Goal: Task Accomplishment & Management: Use online tool/utility

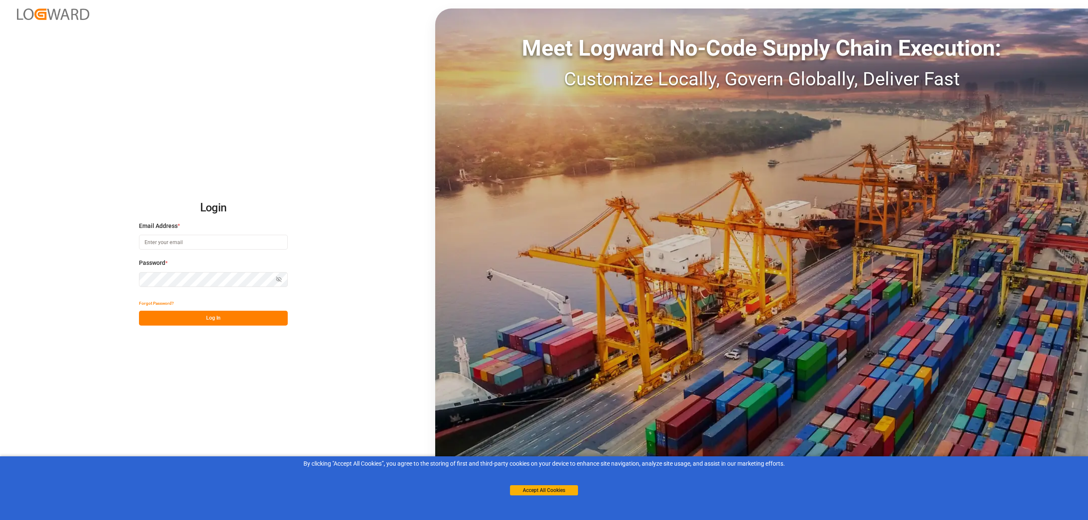
type input "[EMAIL_ADDRESS][PERSON_NAME][DOMAIN_NAME]"
click at [246, 320] on button "Log In" at bounding box center [213, 318] width 149 height 15
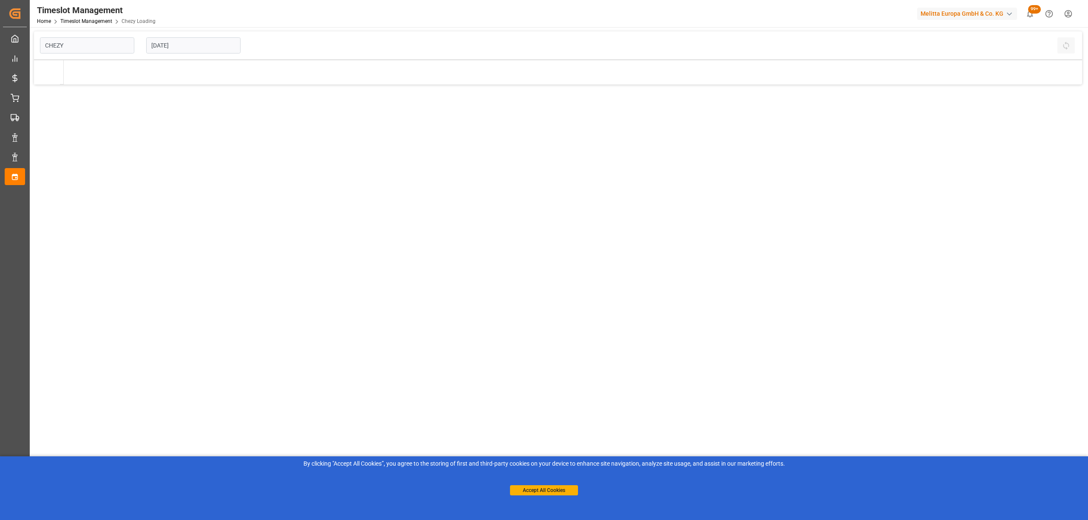
type input "Chezy Loading"
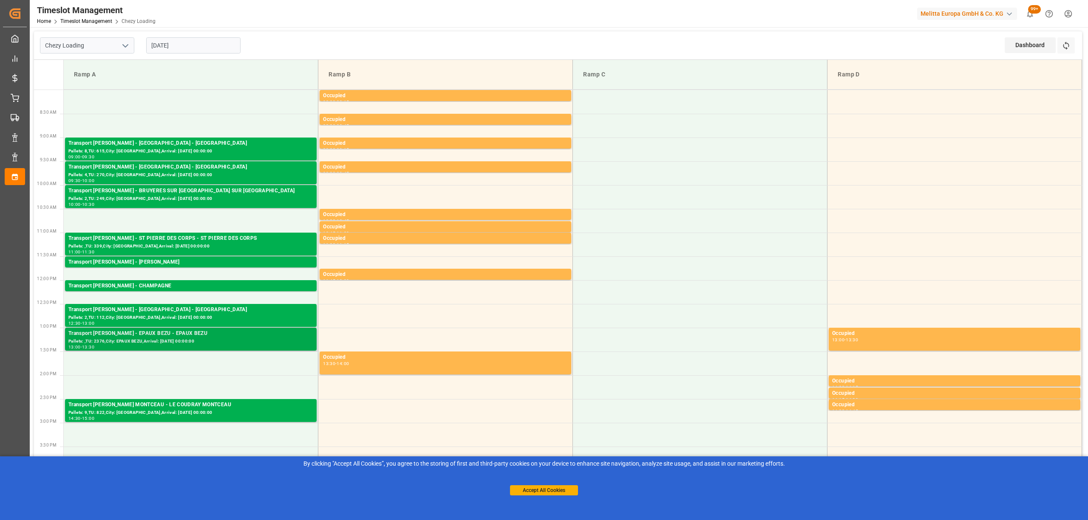
scroll to position [113, 0]
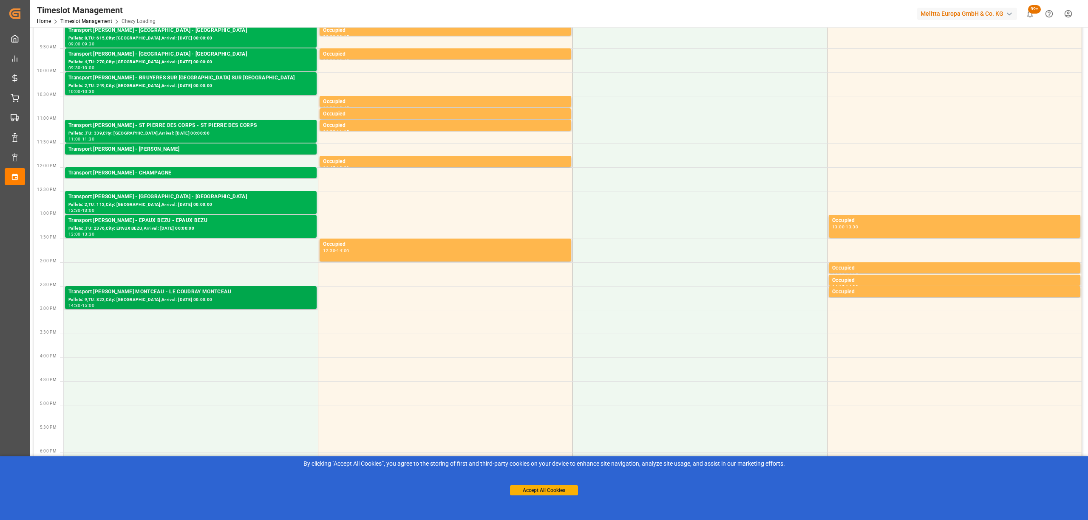
click at [199, 303] on div "Pallets: 9,TU: 822,City: [GEOGRAPHIC_DATA],Arrival: [DATE] 00:00:00" at bounding box center [190, 300] width 245 height 7
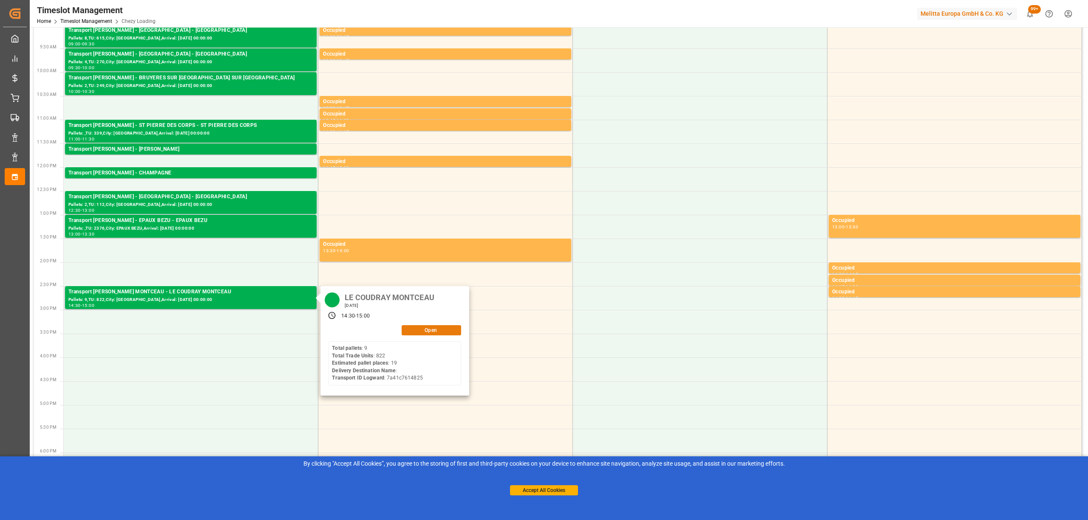
click at [415, 330] on button "Open" at bounding box center [431, 330] width 59 height 10
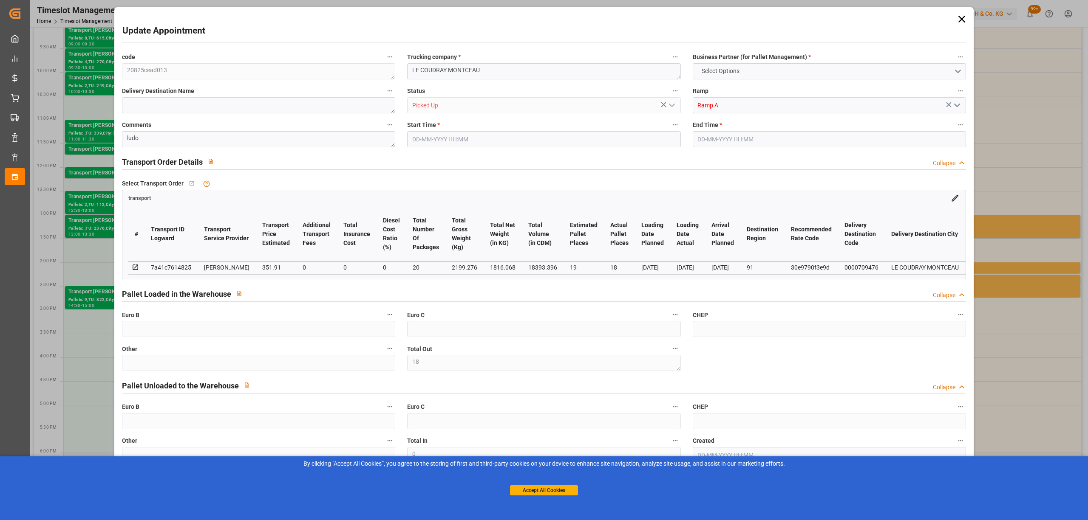
type input "18"
type input "19"
type input "18"
type input "351.91"
type input "0"
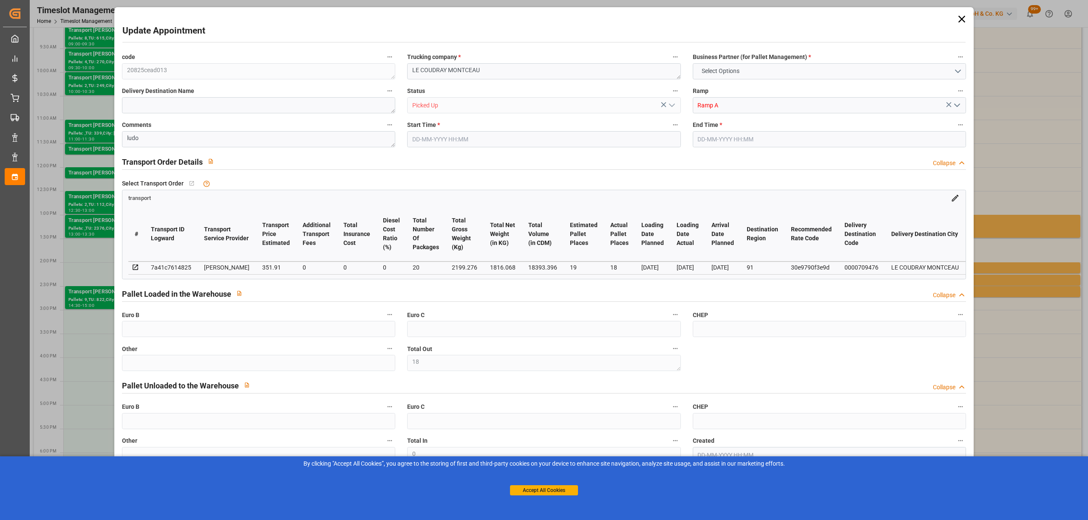
type input "0"
type input "340.0154"
type input "-11.8946"
type input "20"
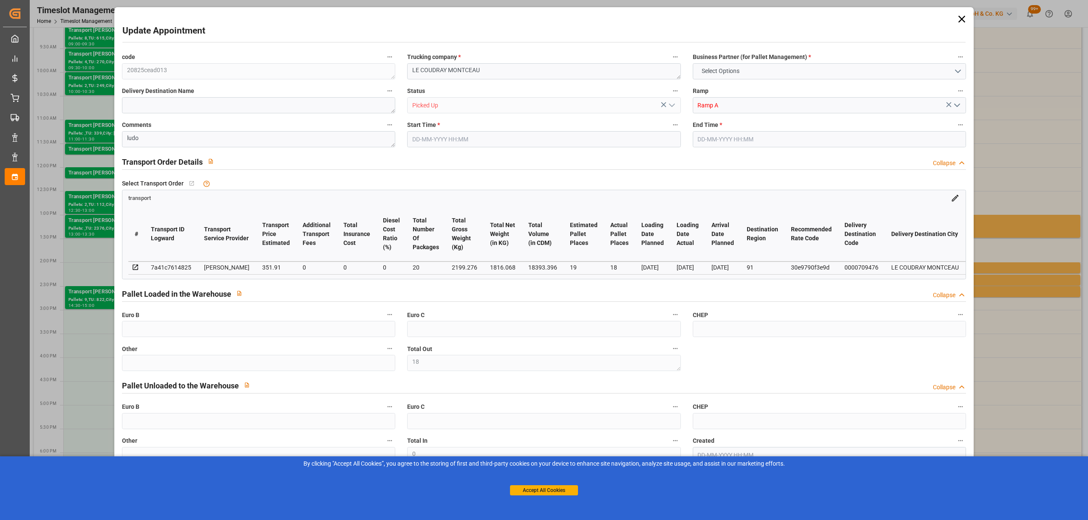
type input "1816.068"
type input "2826.188"
type input "18393.396"
type input "91"
type input "9"
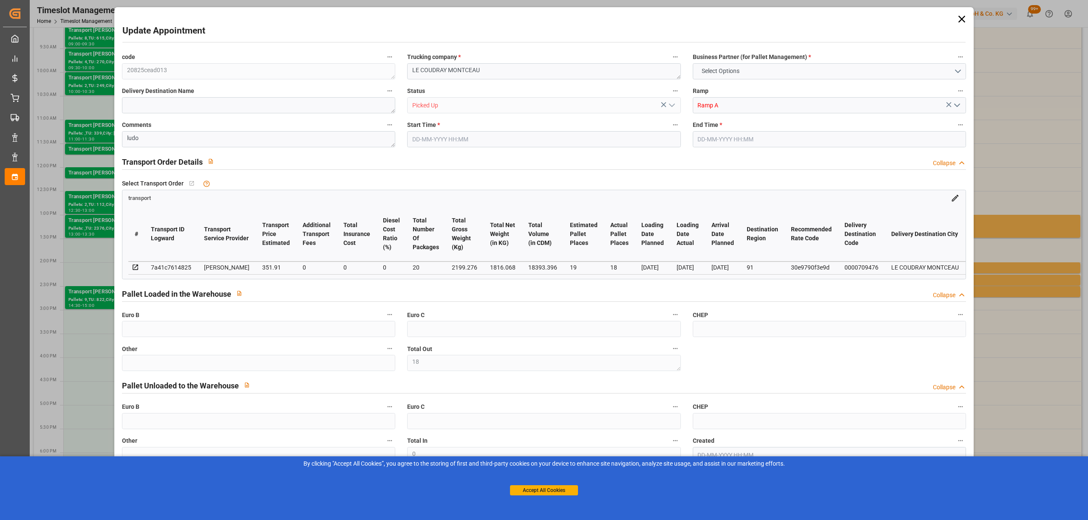
type input "822"
type input "18"
type input "101"
type input "2199.276"
type input "0"
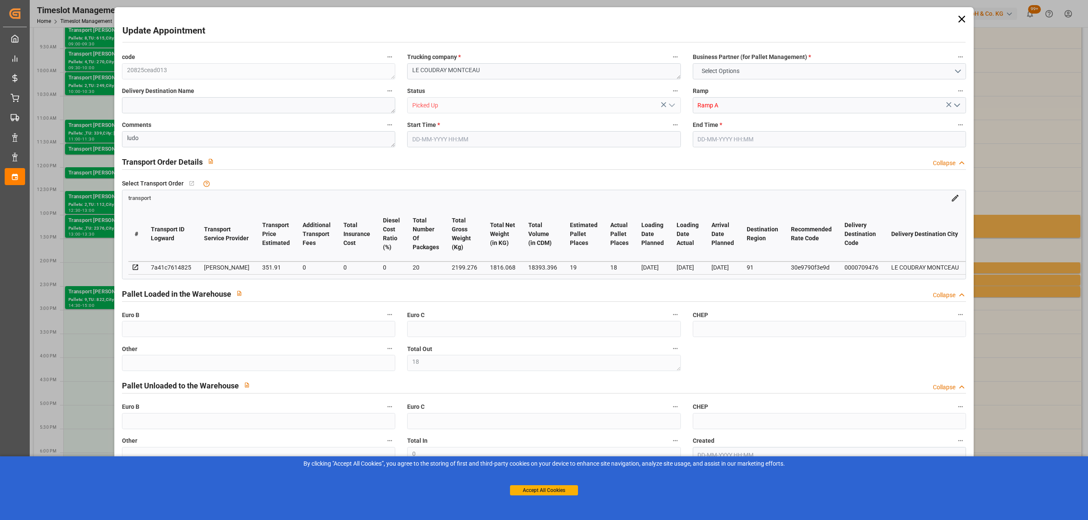
type input "10767.6795"
type input "0"
type input "21"
type input "80"
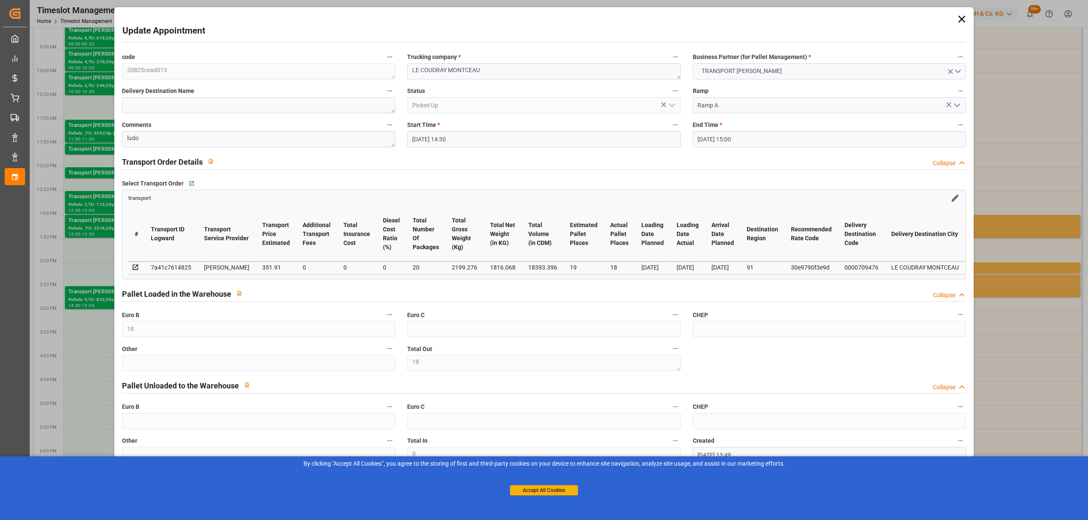
type input "[DATE] 14:30"
type input "[DATE] 15:00"
type input "[DATE] 13:49"
type input "[DATE] 11:38"
type input "[DATE]"
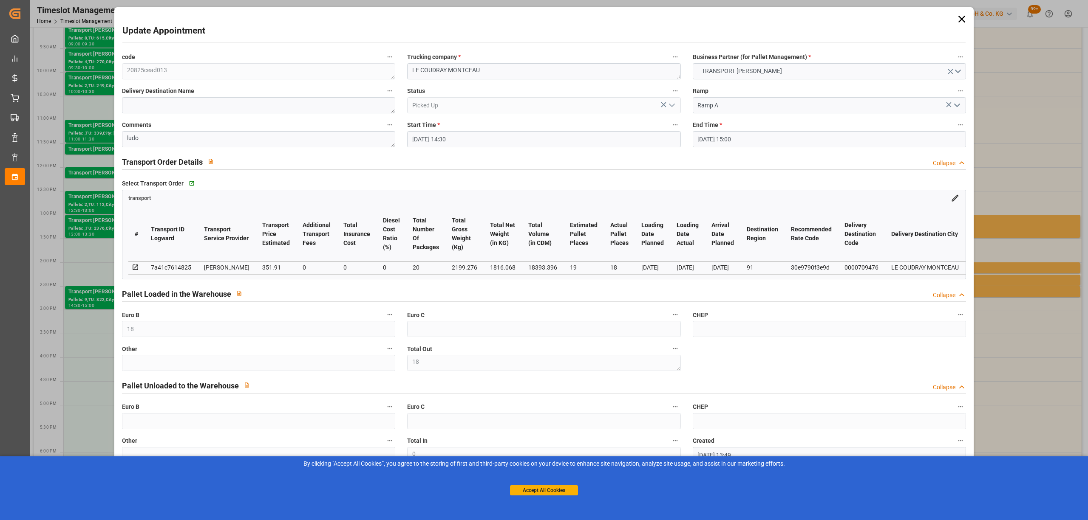
type input "[DATE]"
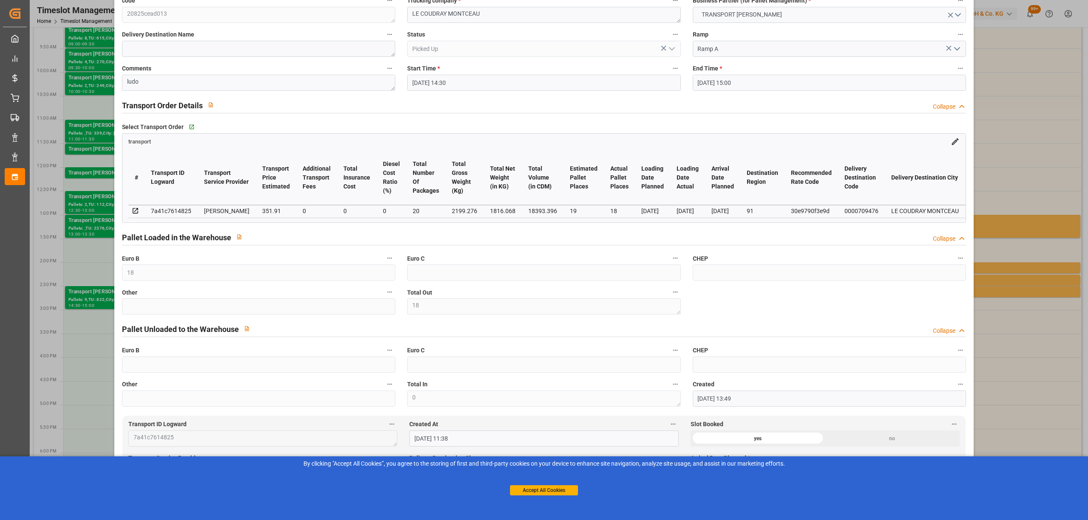
scroll to position [0, 0]
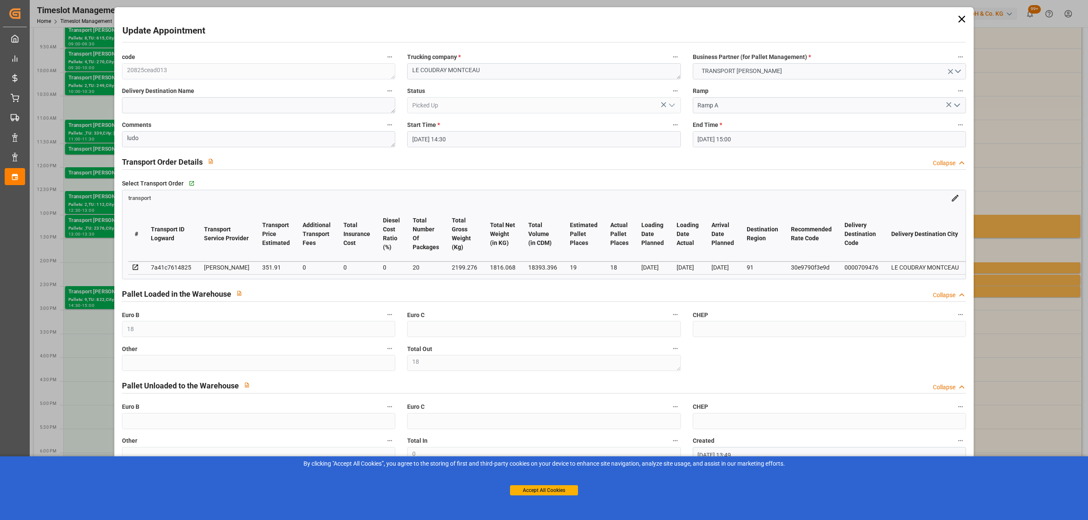
click at [956, 21] on icon at bounding box center [962, 19] width 12 height 12
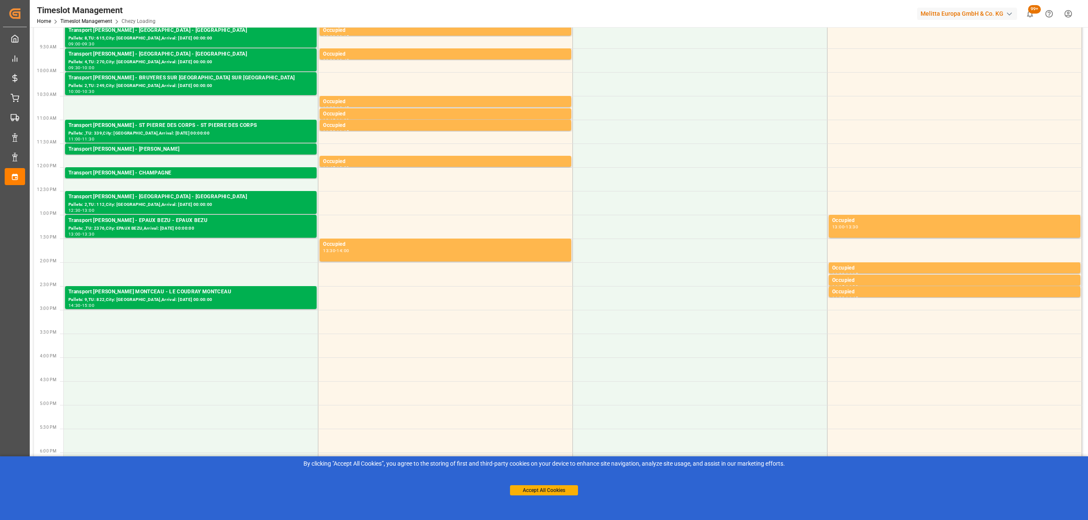
scroll to position [226, 0]
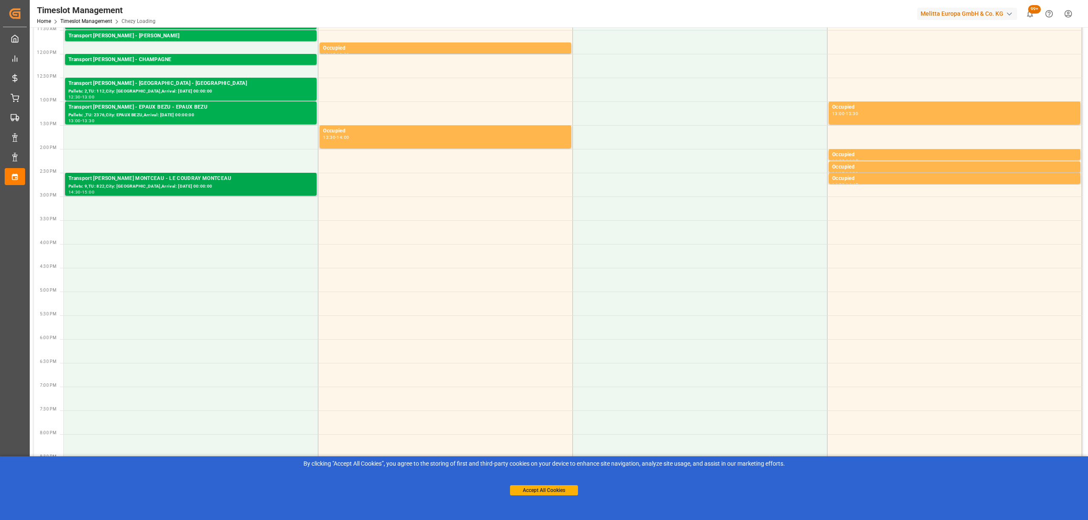
click at [224, 188] on div "Pallets: 9,TU: 822,City: [GEOGRAPHIC_DATA],Arrival: [DATE] 00:00:00" at bounding box center [190, 186] width 245 height 7
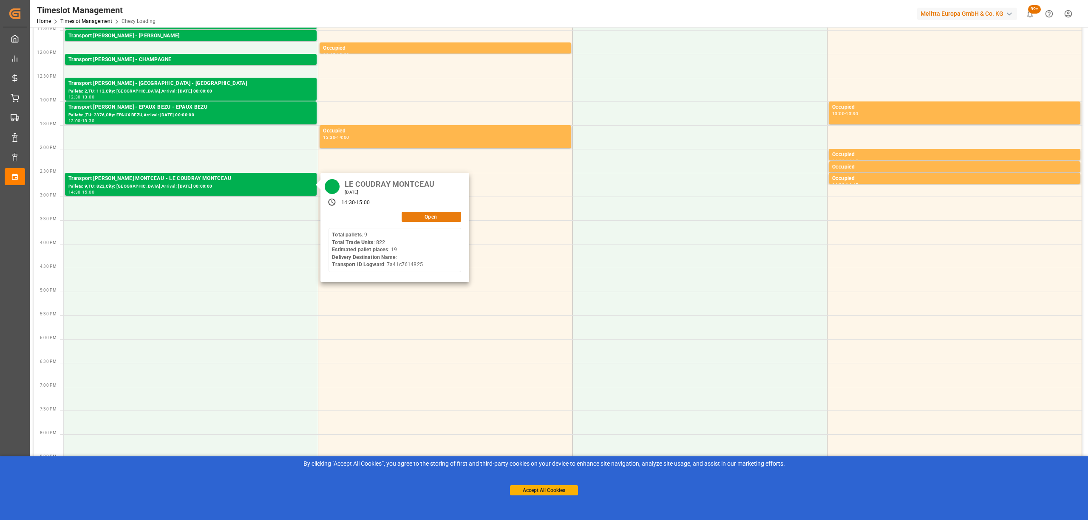
click at [410, 218] on button "Open" at bounding box center [431, 217] width 59 height 10
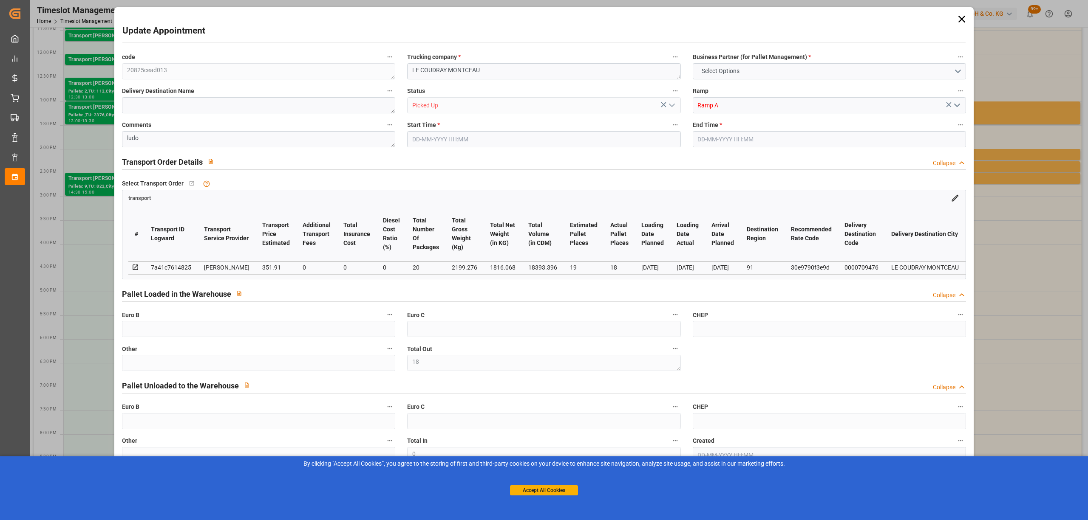
type input "18"
type input "19"
type input "18"
type input "351.91"
type input "0"
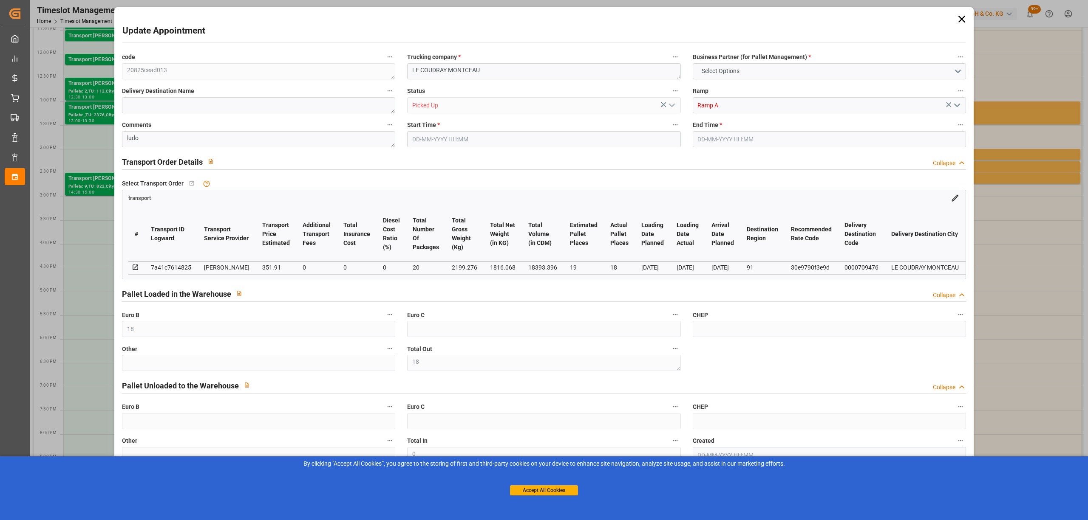
type input "0"
type input "340.0154"
type input "-11.8946"
type input "20"
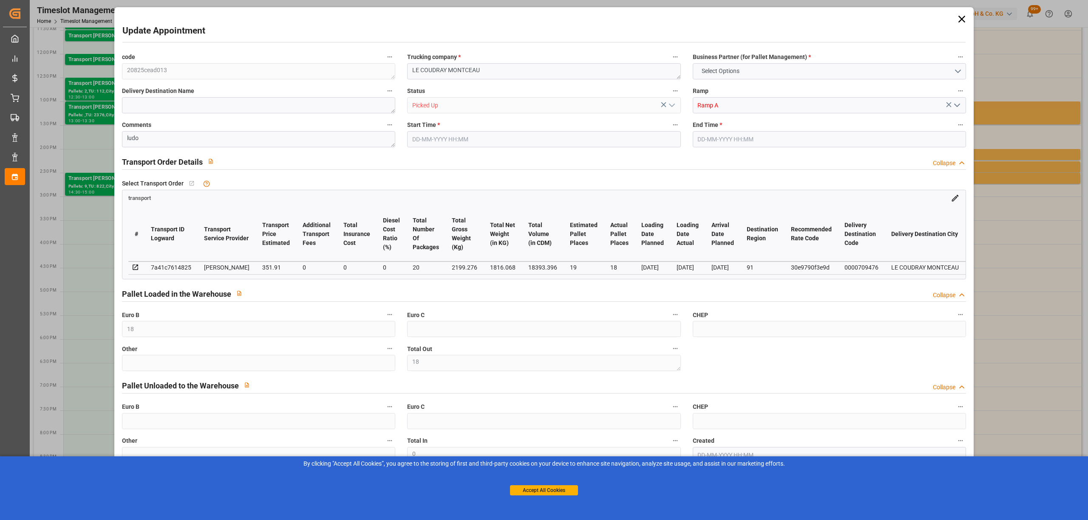
type input "1816.068"
type input "2826.188"
type input "18393.396"
type input "91"
type input "9"
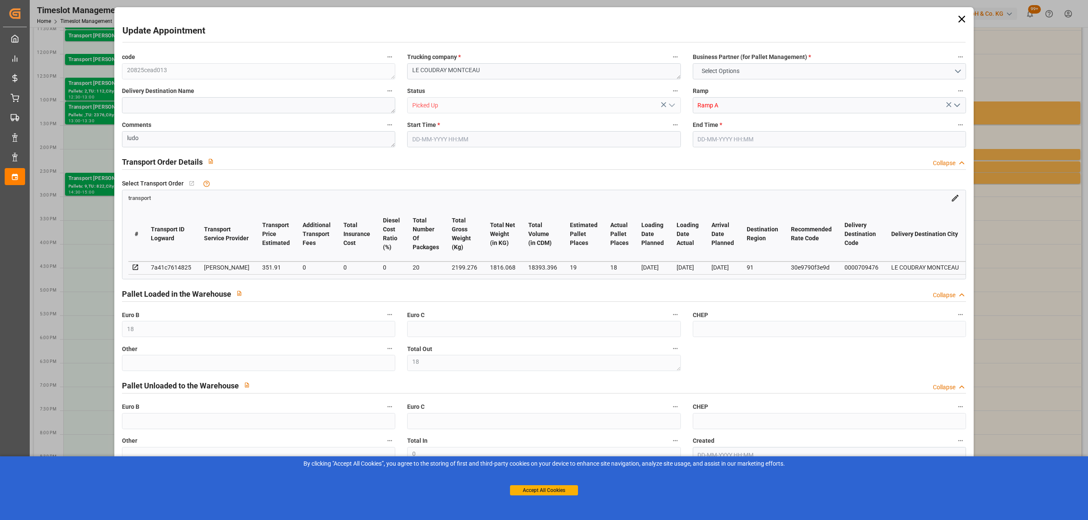
type input "822"
type input "18"
type input "101"
type input "2199.276"
type input "0"
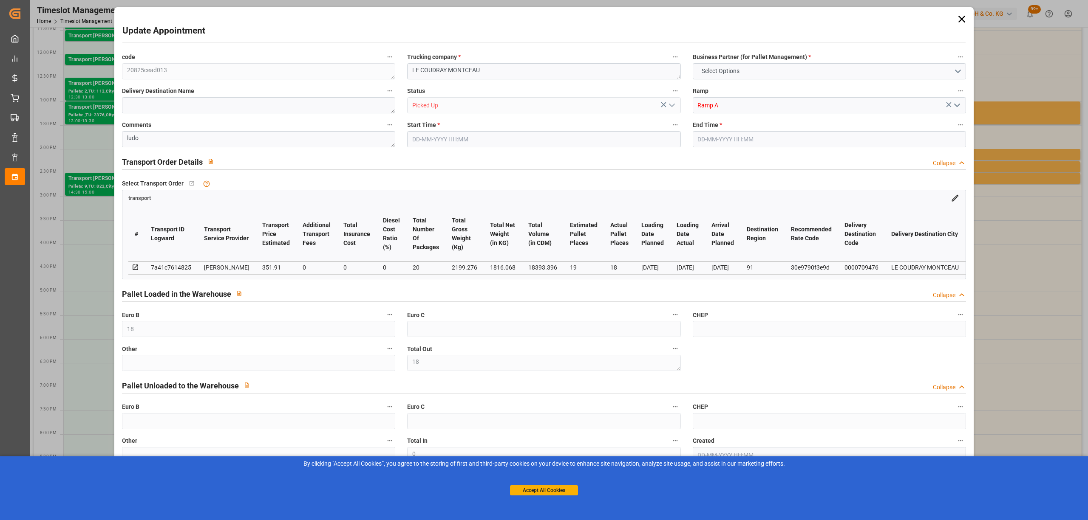
type input "10767.6795"
type input "0"
type input "21"
type input "80"
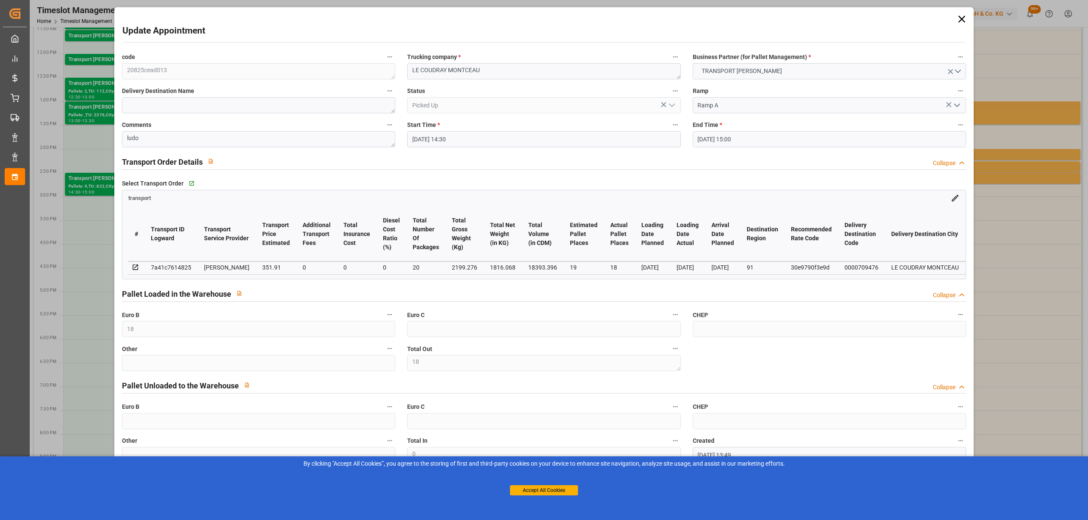
type input "[DATE] 14:30"
type input "[DATE] 15:00"
type input "[DATE] 13:49"
type input "[DATE] 11:38"
type input "[DATE]"
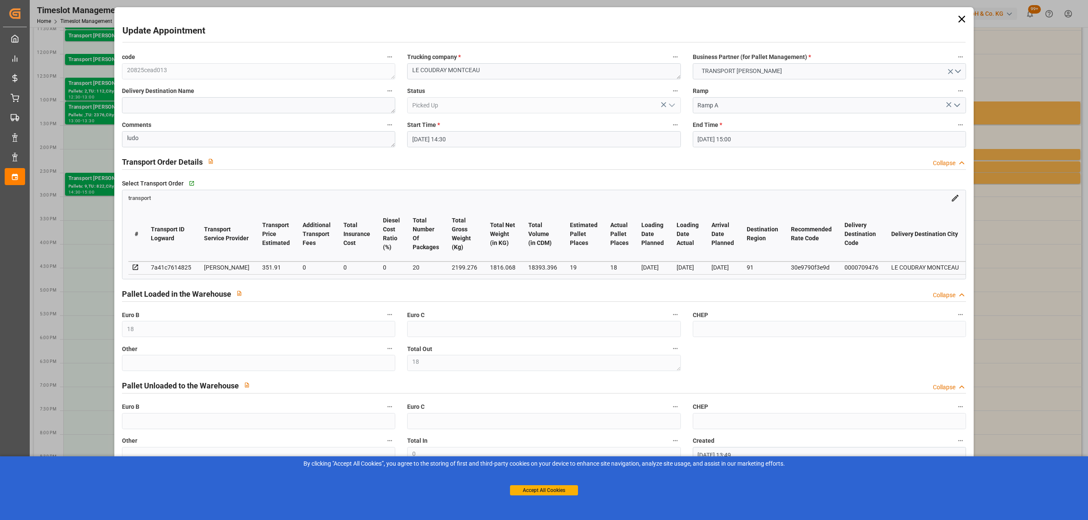
type input "[DATE]"
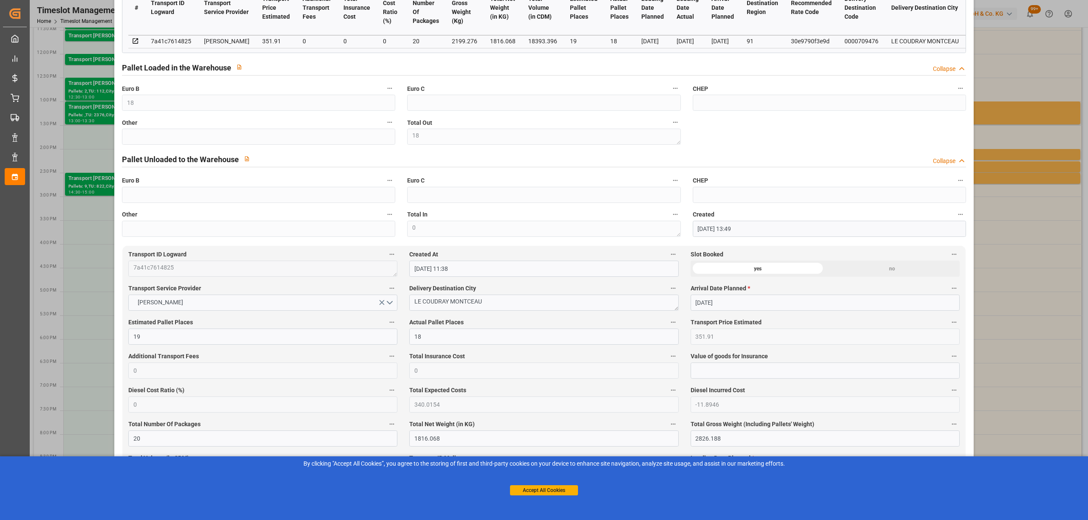
scroll to position [0, 0]
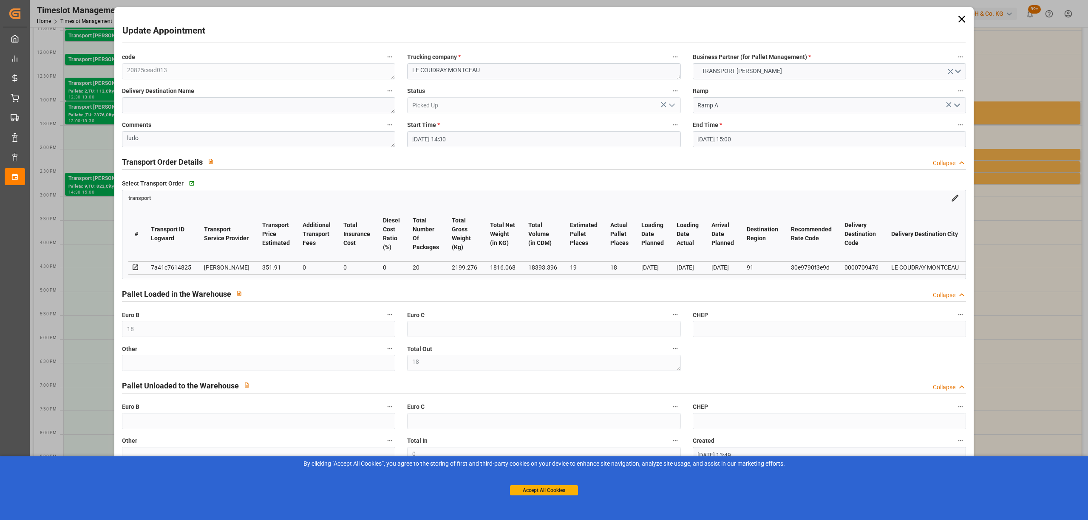
click at [958, 17] on icon at bounding box center [961, 19] width 7 height 7
